Goal: Navigation & Orientation: Find specific page/section

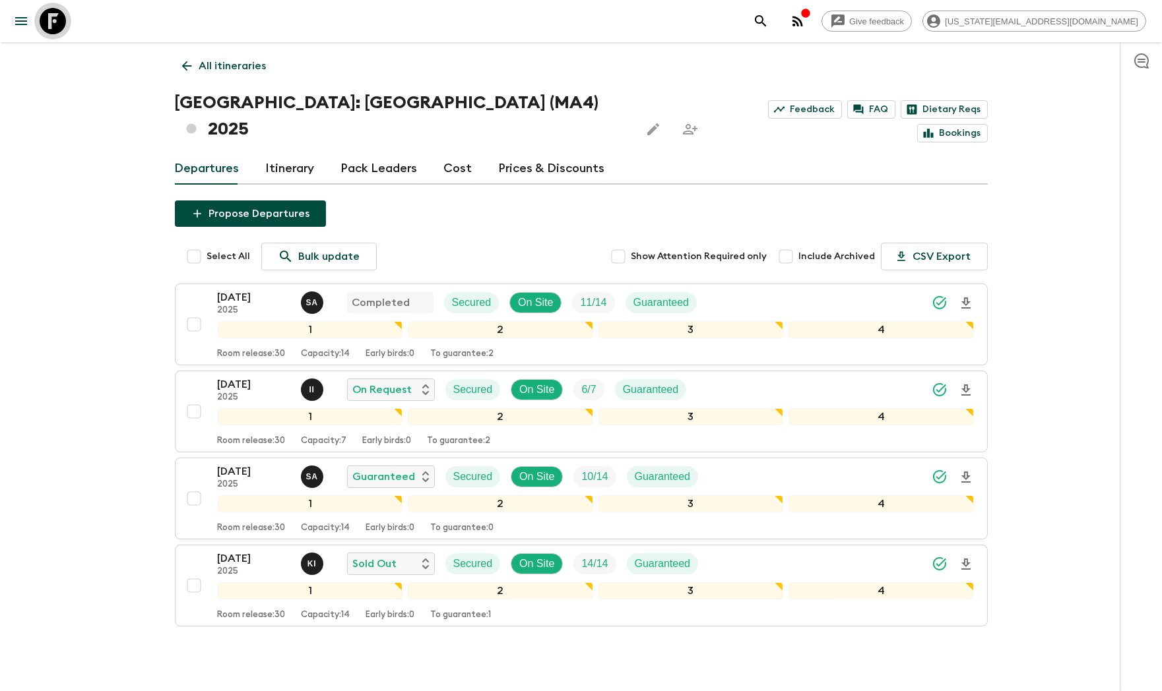
click at [46, 22] on icon at bounding box center [53, 21] width 26 height 26
click at [48, 24] on icon at bounding box center [53, 21] width 26 height 26
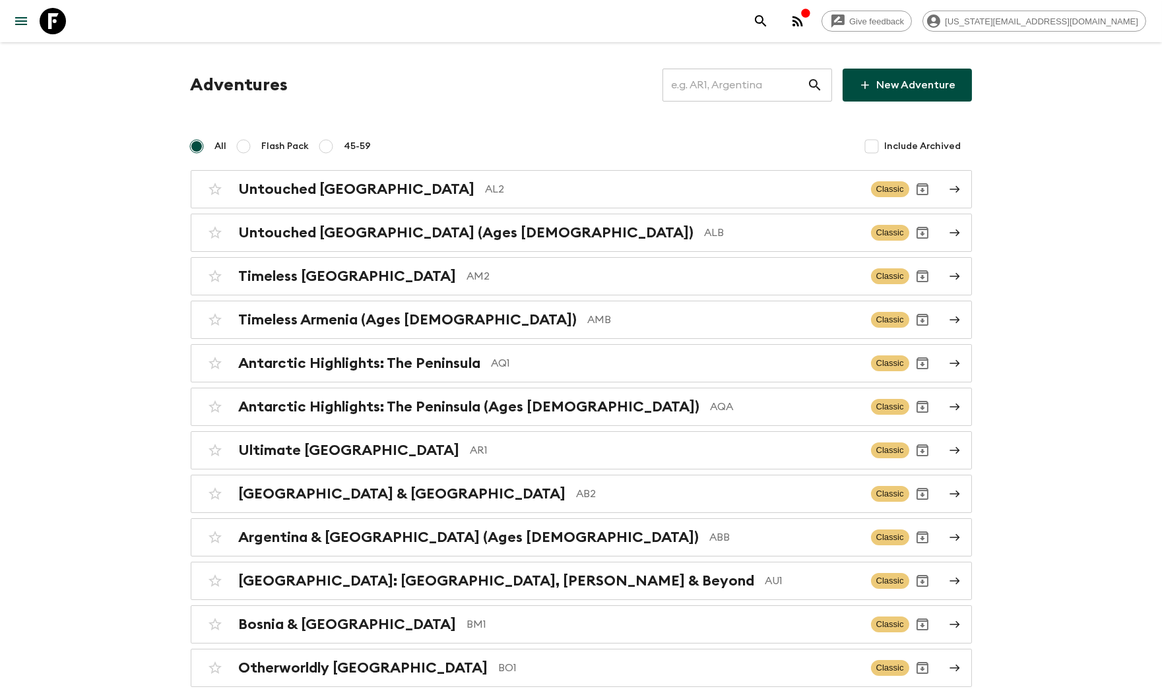
click at [755, 84] on input "text" at bounding box center [734, 85] width 145 height 37
